Goal: Transaction & Acquisition: Book appointment/travel/reservation

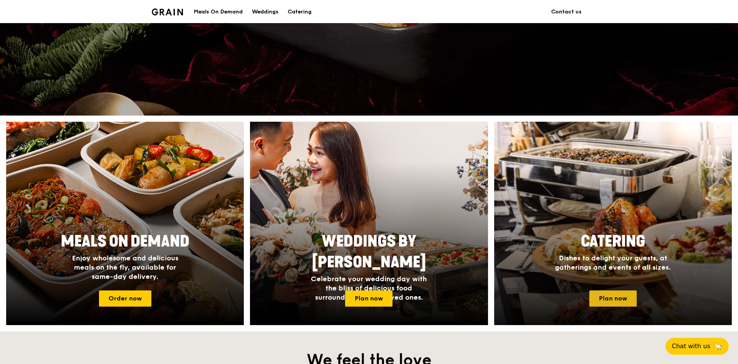
scroll to position [385, 0]
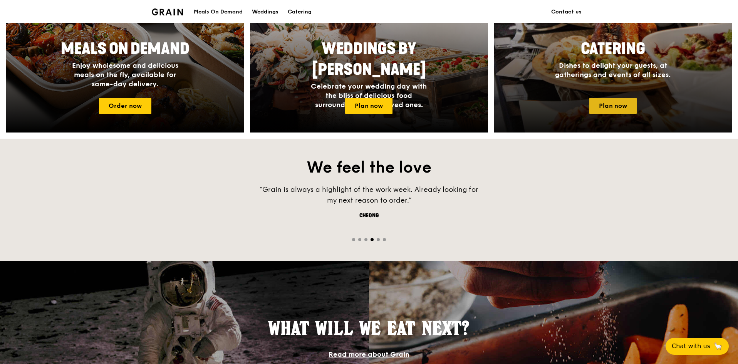
click at [623, 103] on link "Plan now" at bounding box center [613, 106] width 47 height 16
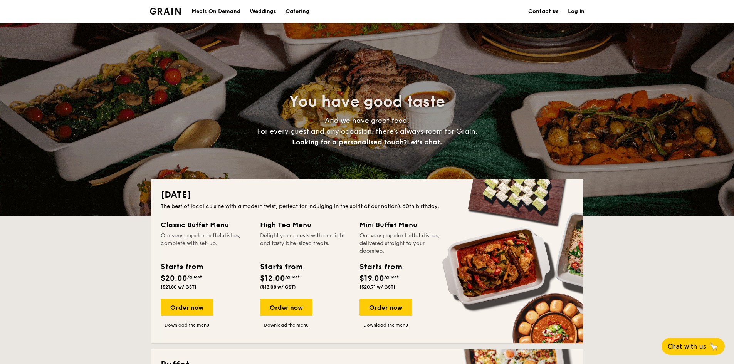
scroll to position [116, 0]
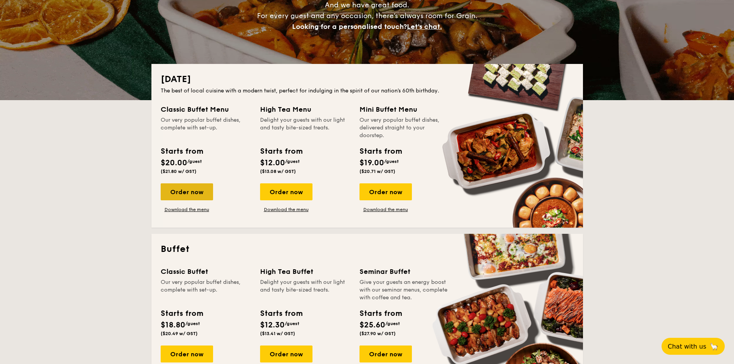
click at [175, 190] on div "Order now" at bounding box center [187, 191] width 52 height 17
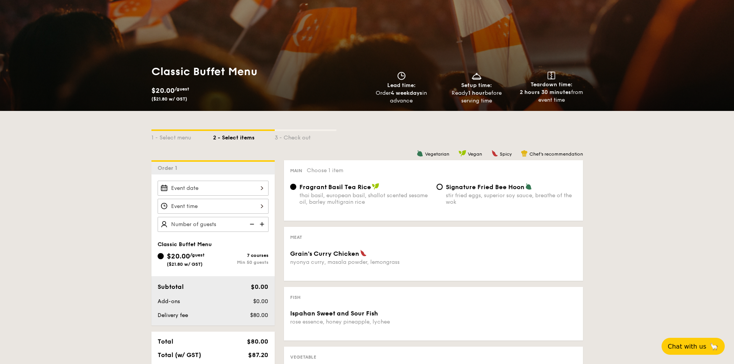
scroll to position [77, 0]
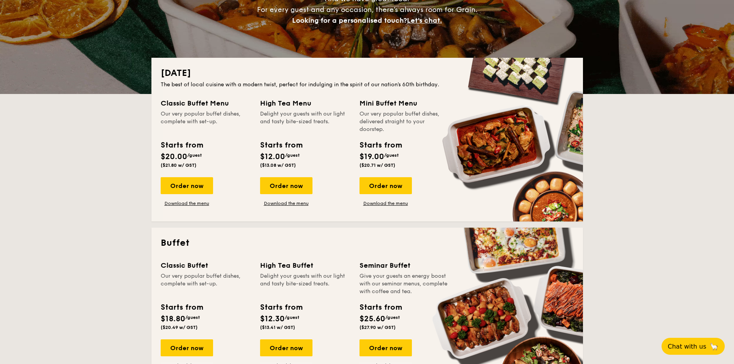
scroll to position [116, 0]
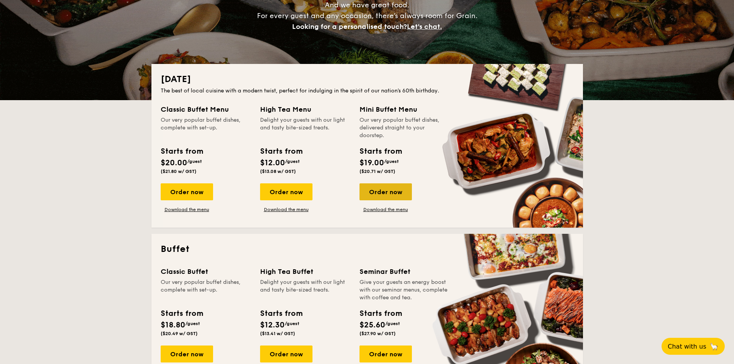
click at [401, 189] on div "Order now" at bounding box center [385, 191] width 52 height 17
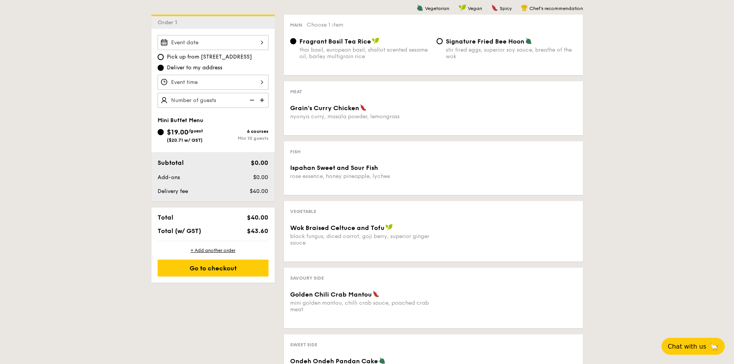
scroll to position [193, 0]
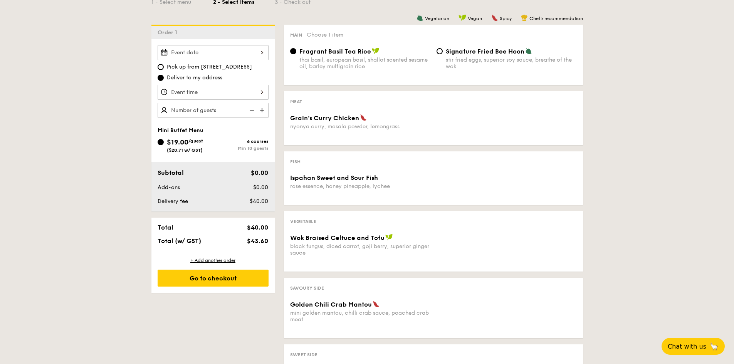
click at [261, 111] on img at bounding box center [263, 110] width 12 height 15
click at [250, 111] on img at bounding box center [251, 110] width 12 height 15
click at [261, 109] on img at bounding box center [263, 110] width 12 height 15
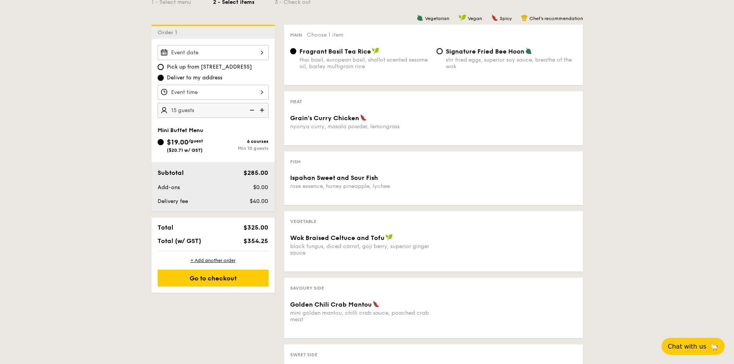
type input "20 guests"
click at [618, 153] on div "1 - Select menu 2 - Select items 3 - Check out Order 1 Pick up from [STREET_ADD…" at bounding box center [367, 193] width 734 height 436
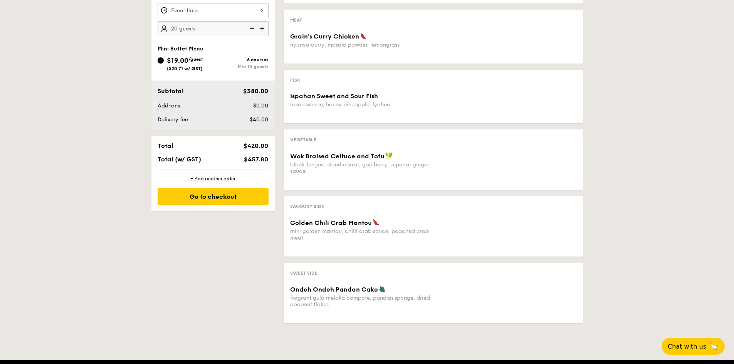
scroll to position [231, 0]
